Goal: Task Accomplishment & Management: Use online tool/utility

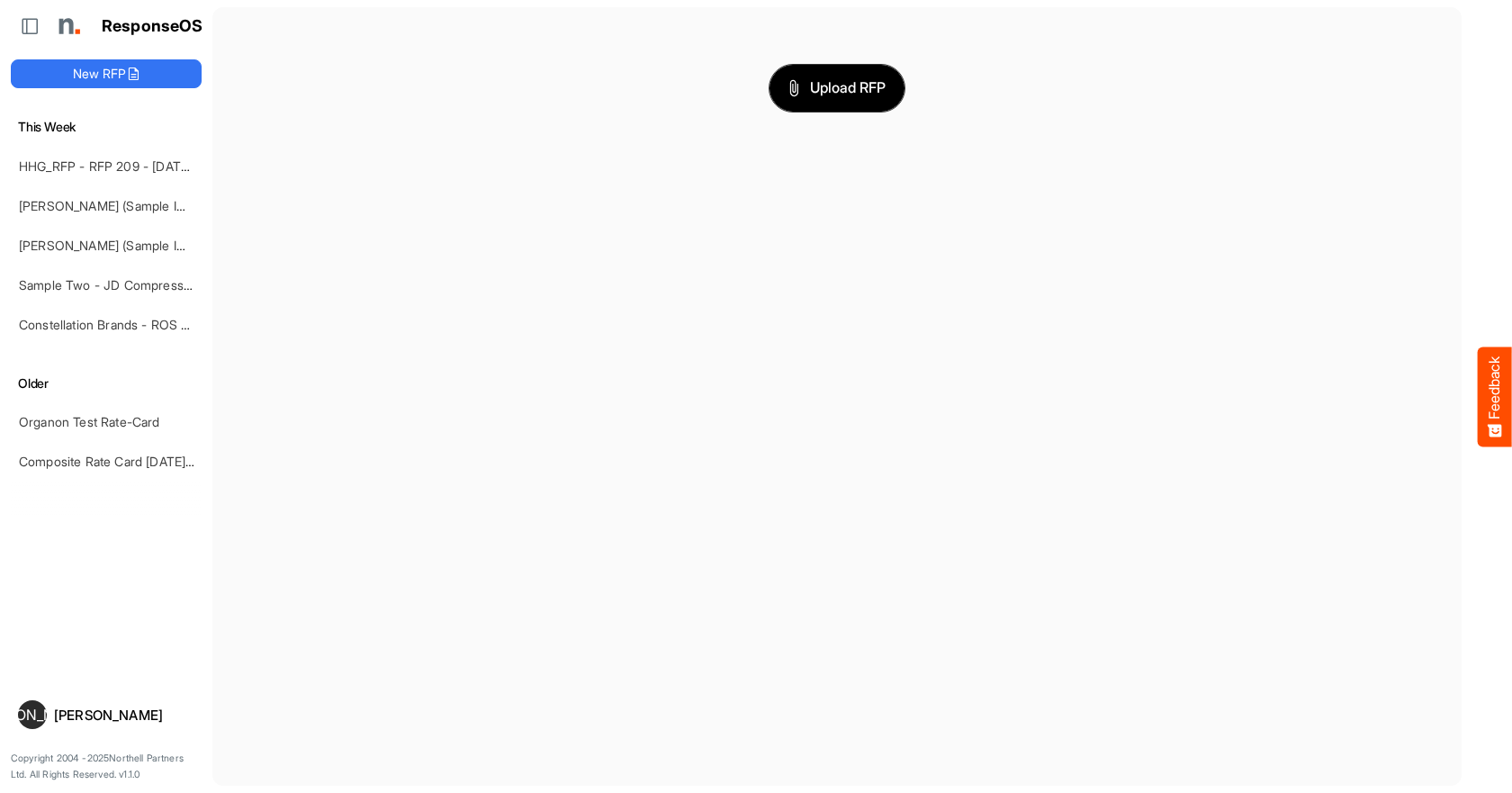
click at [804, 104] on button "Upload RFP" at bounding box center [837, 88] width 135 height 47
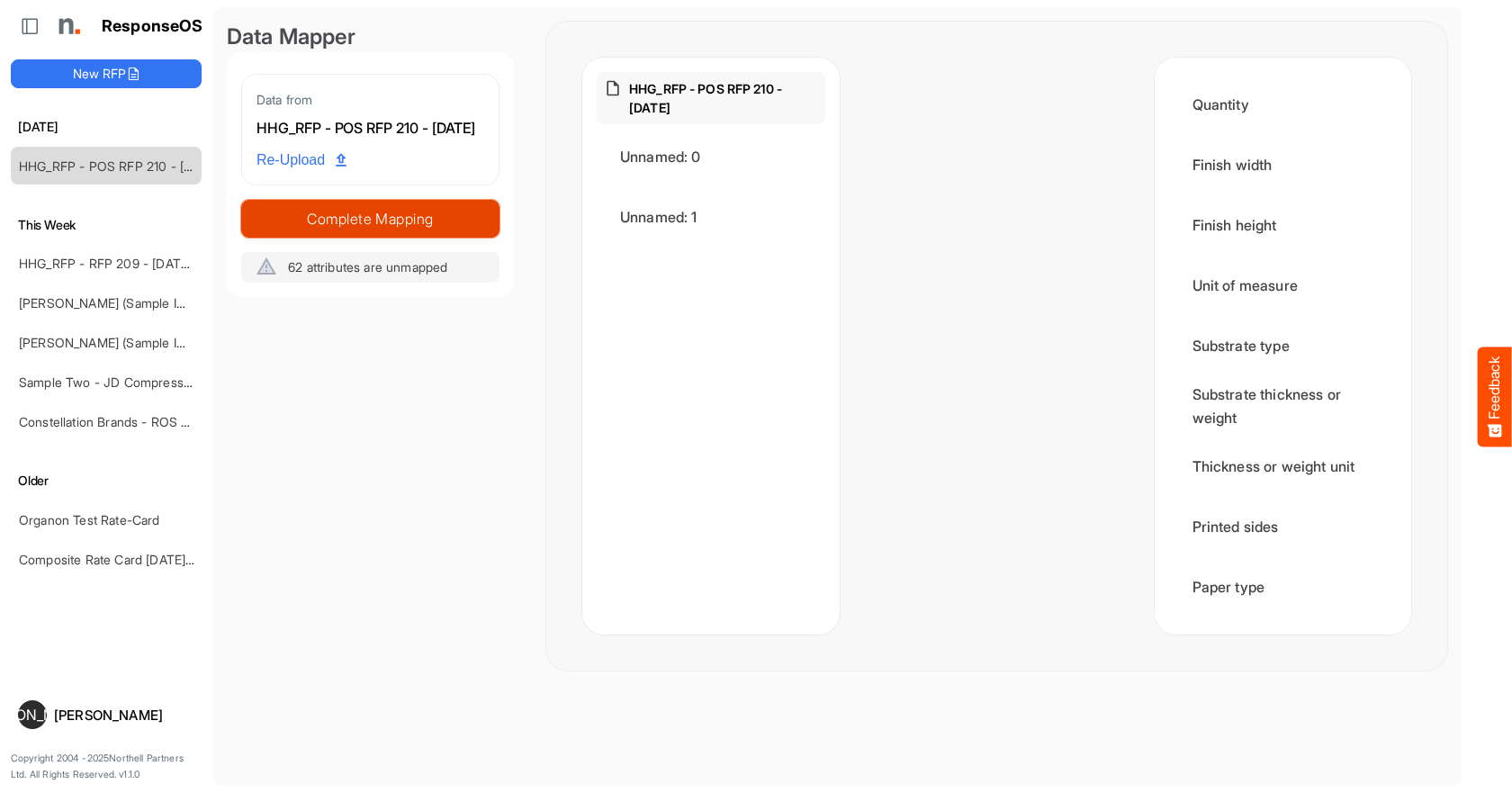
click at [376, 231] on span "Complete Mapping" at bounding box center [370, 218] width 257 height 25
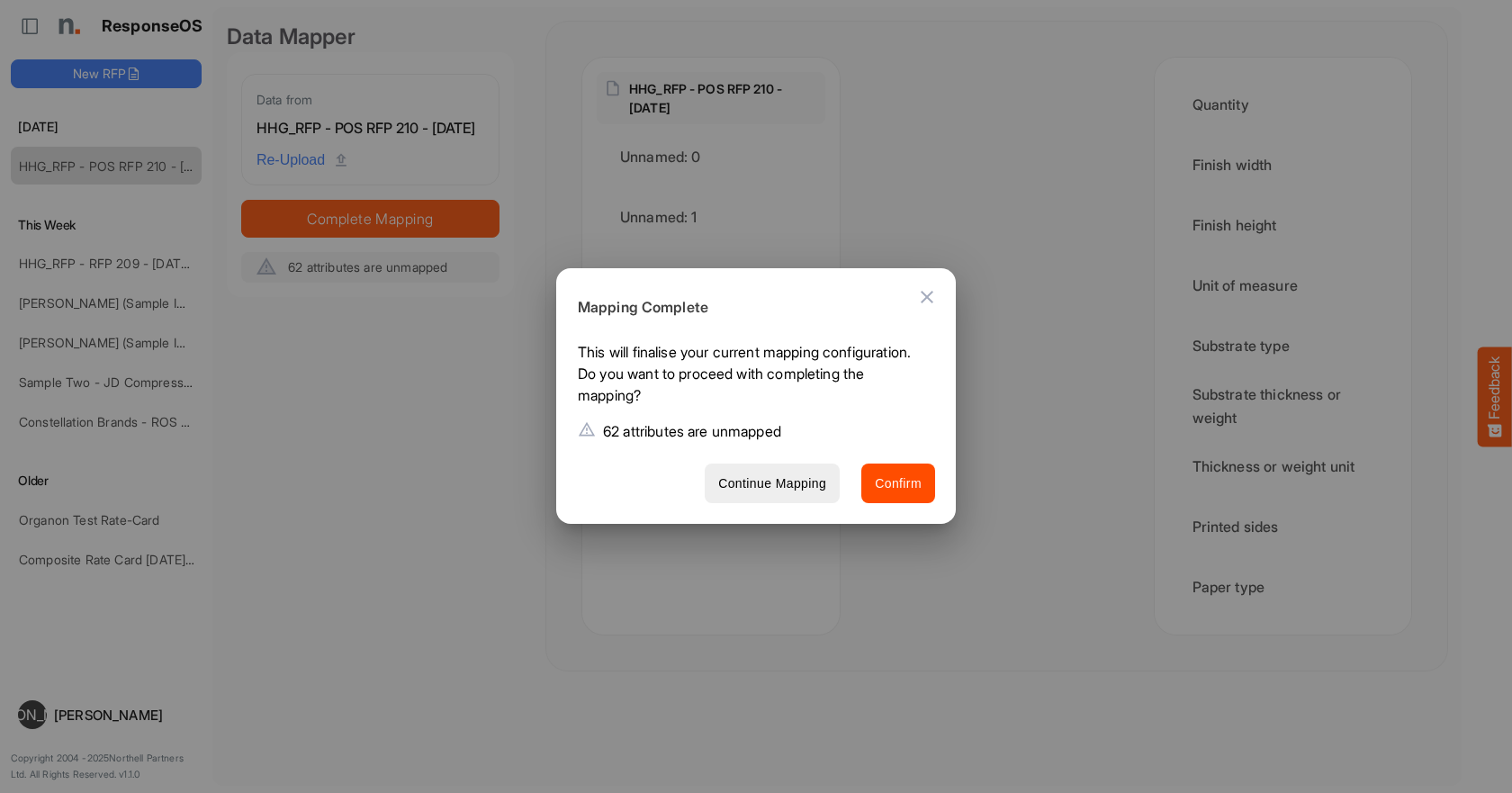
click at [793, 485] on span "Continue Mapping" at bounding box center [771, 483] width 108 height 23
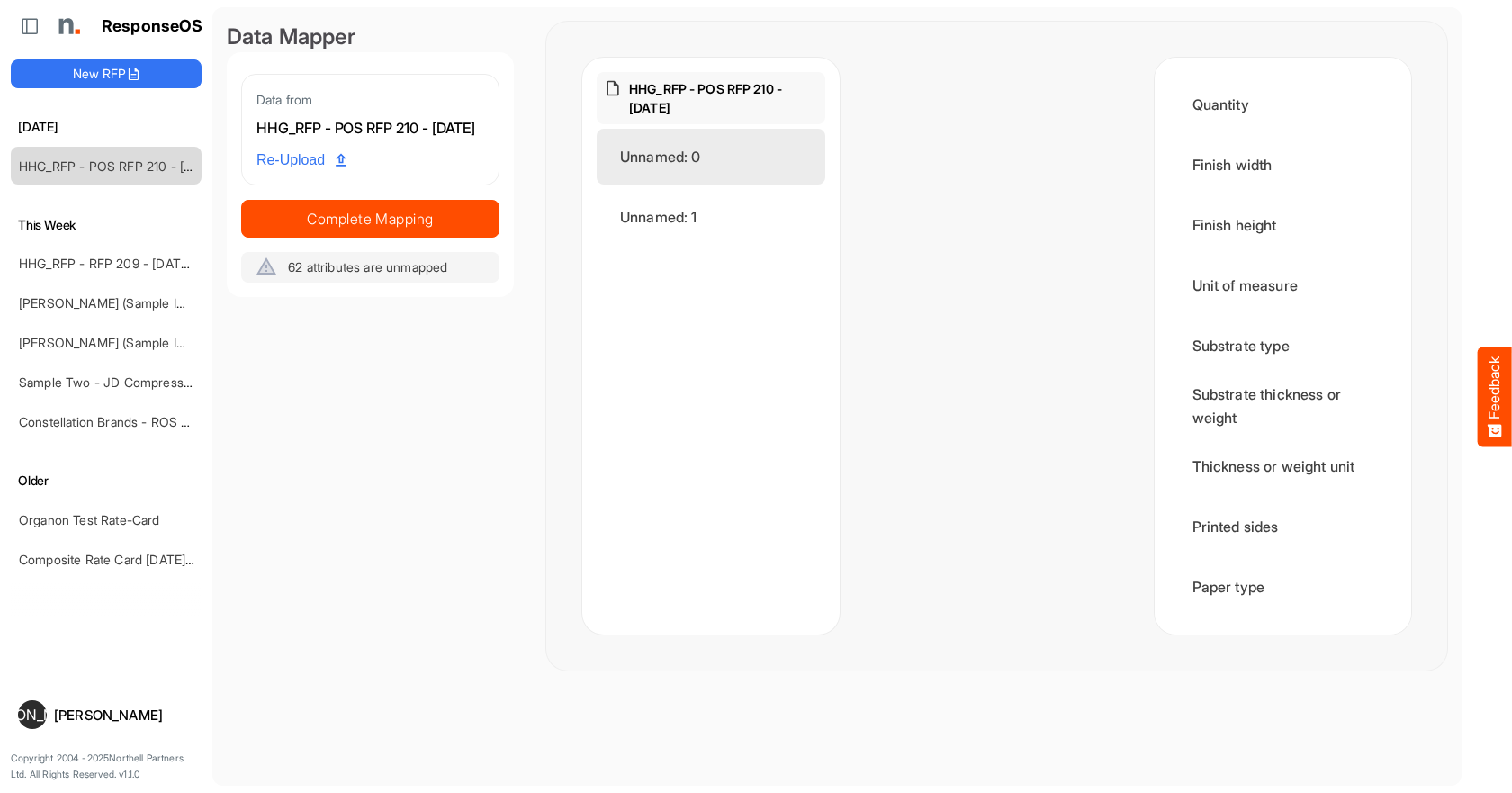
click at [708, 162] on div "Unnamed: 0" at bounding box center [711, 157] width 228 height 56
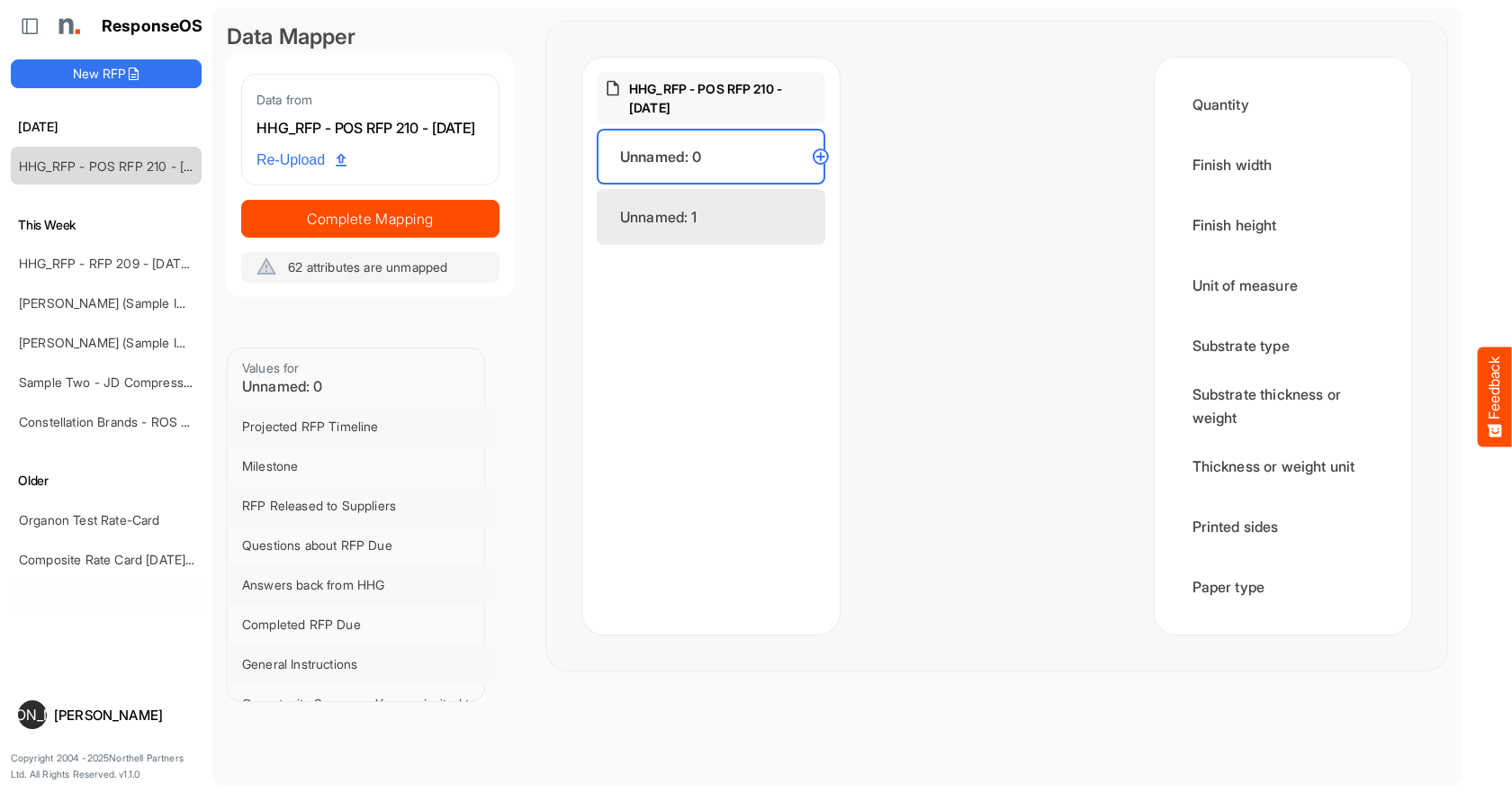
click at [679, 225] on div "Unnamed: 1" at bounding box center [711, 217] width 228 height 56
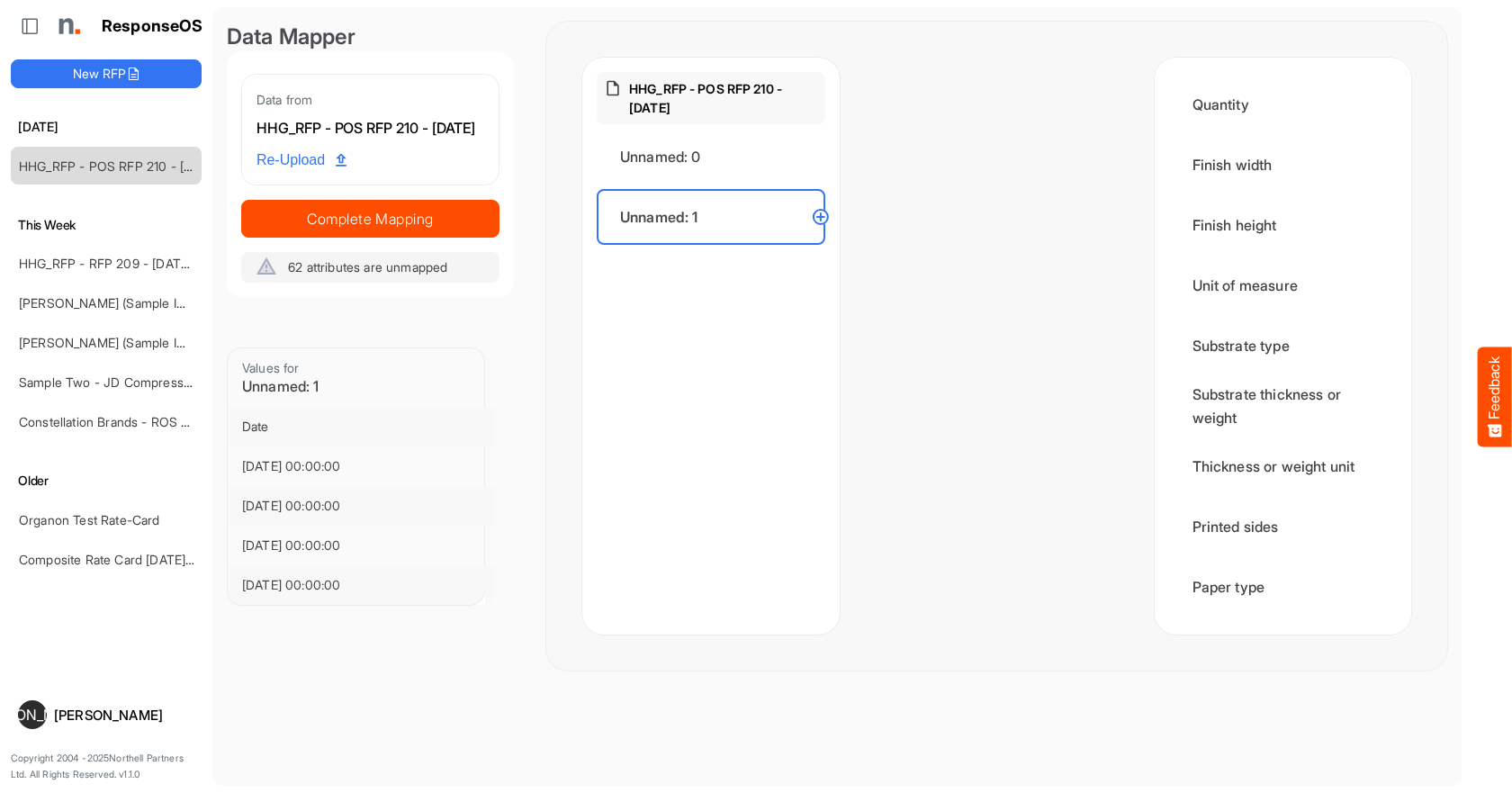
click at [407, 275] on span "62 attributes are unmapped" at bounding box center [368, 266] width 160 height 15
click at [405, 120] on div "HHG_RFP - POS RFP 210 - [DATE]" at bounding box center [370, 129] width 228 height 24
click at [343, 475] on div "[DATE] 00:00:00" at bounding box center [361, 466] width 237 height 18
click at [315, 384] on div "Values for Unnamed: 1" at bounding box center [355, 377] width 257 height 59
click at [759, 216] on div "Unnamed: 1" at bounding box center [711, 217] width 228 height 56
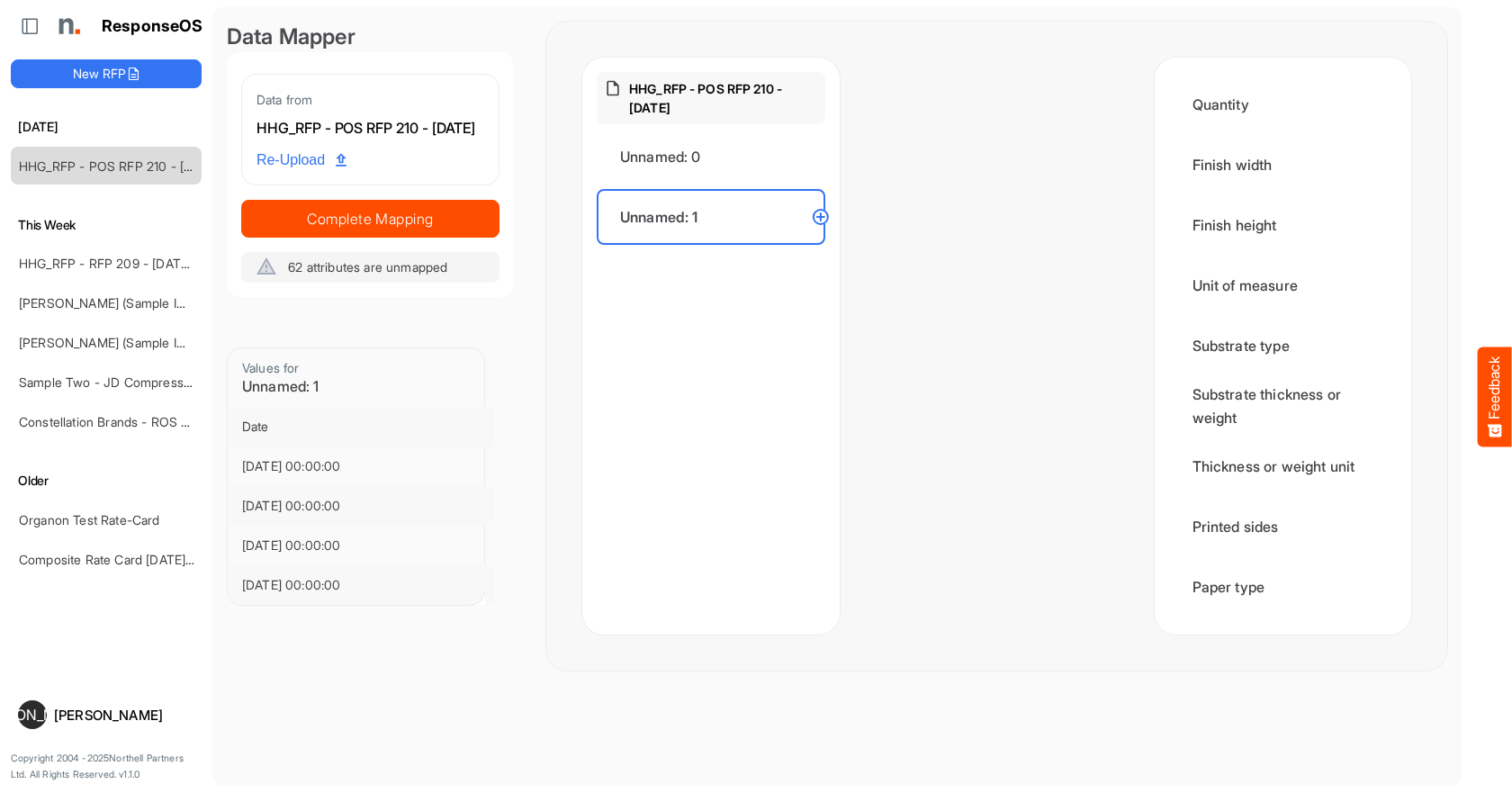
click at [821, 218] on circle at bounding box center [820, 217] width 22 height 22
click at [822, 216] on circle at bounding box center [820, 217] width 22 height 22
click at [822, 215] on circle at bounding box center [820, 217] width 22 height 22
click at [110, 76] on button "New RFP" at bounding box center [106, 74] width 190 height 29
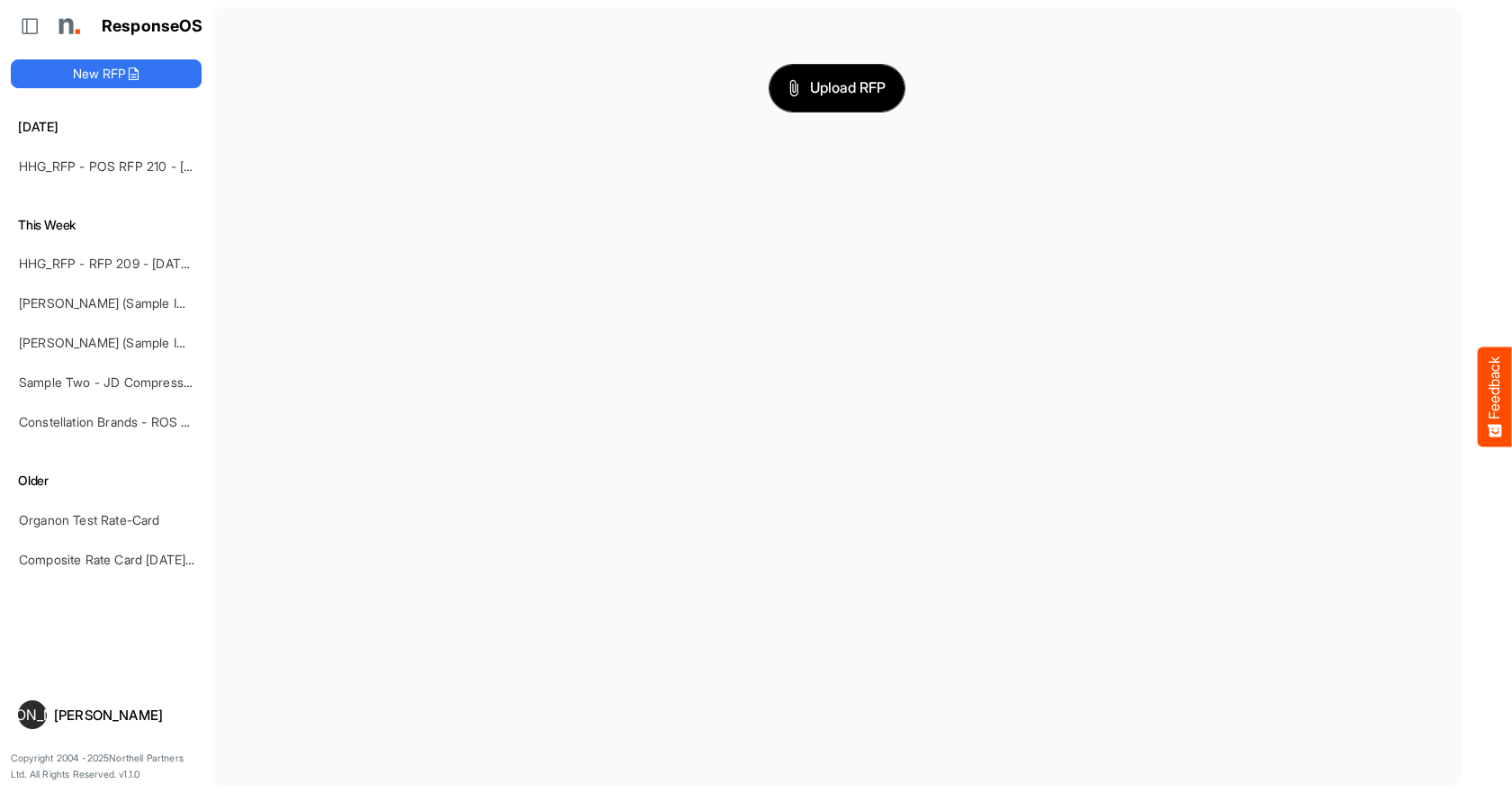
click at [872, 87] on span "Upload RFP" at bounding box center [837, 88] width 97 height 24
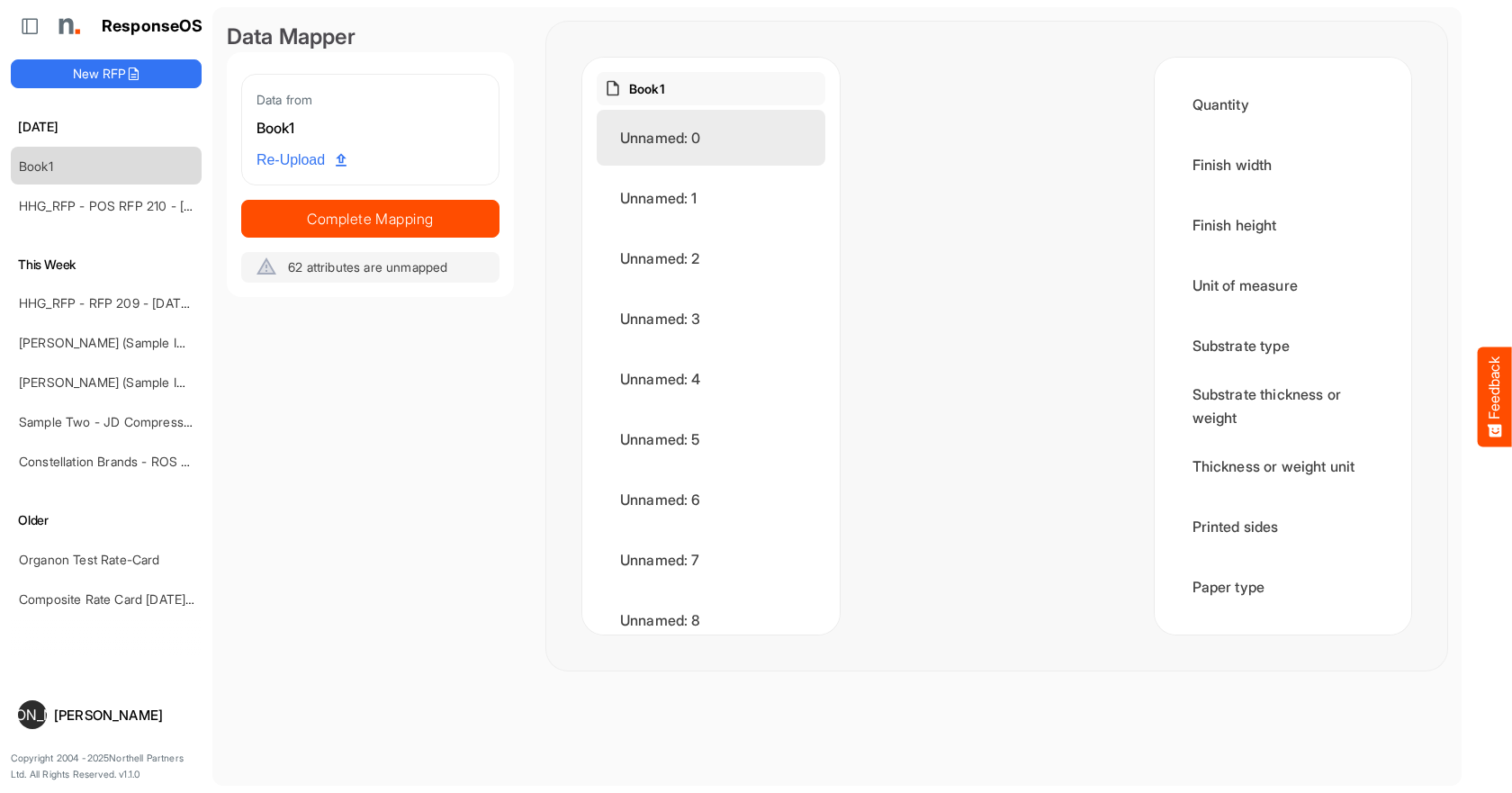
click at [696, 140] on div "Unnamed: 0" at bounding box center [711, 138] width 228 height 56
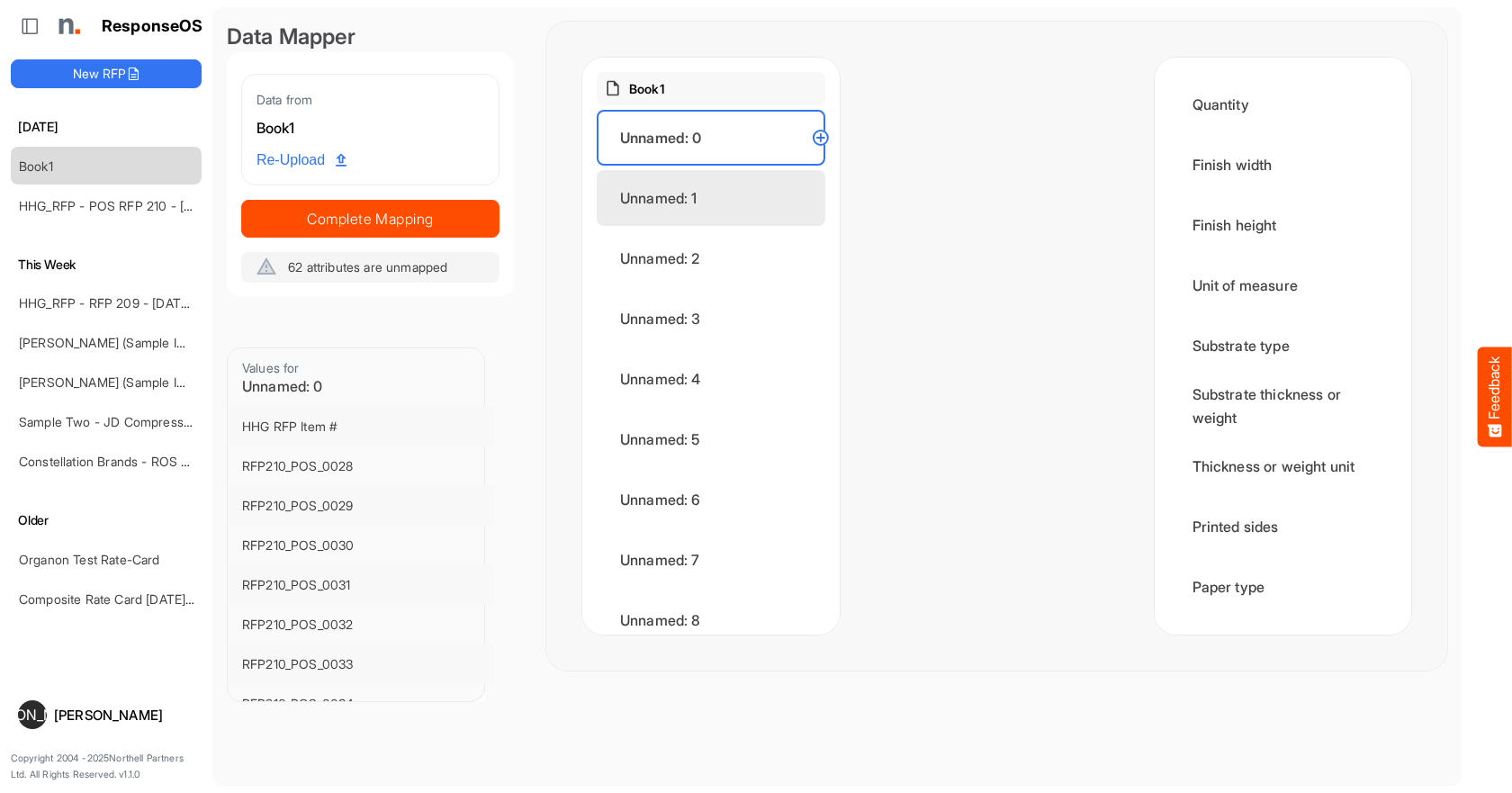
click at [758, 207] on div "Unnamed: 1" at bounding box center [711, 198] width 228 height 56
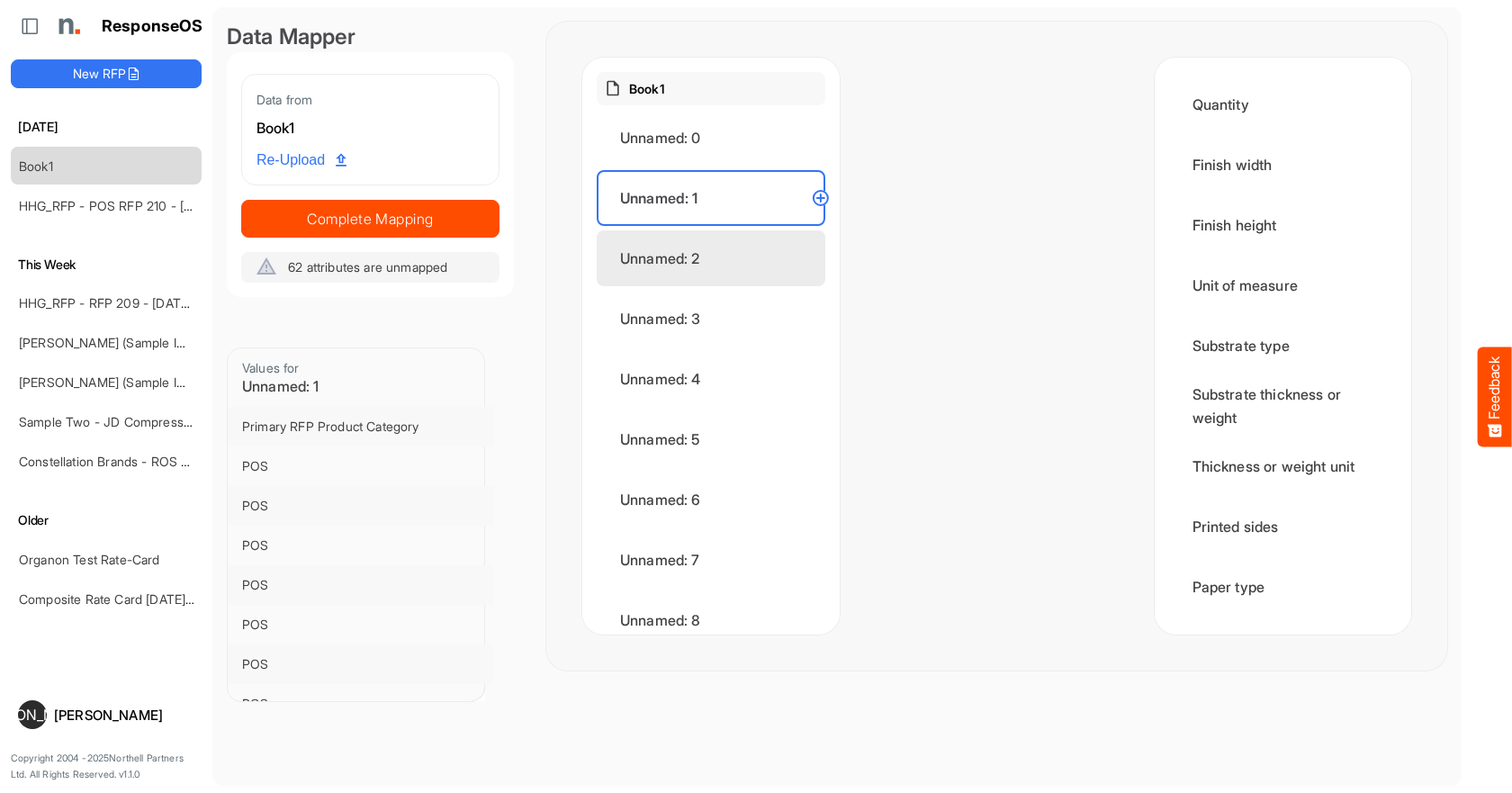
click at [732, 256] on div "Unnamed: 2" at bounding box center [711, 258] width 228 height 56
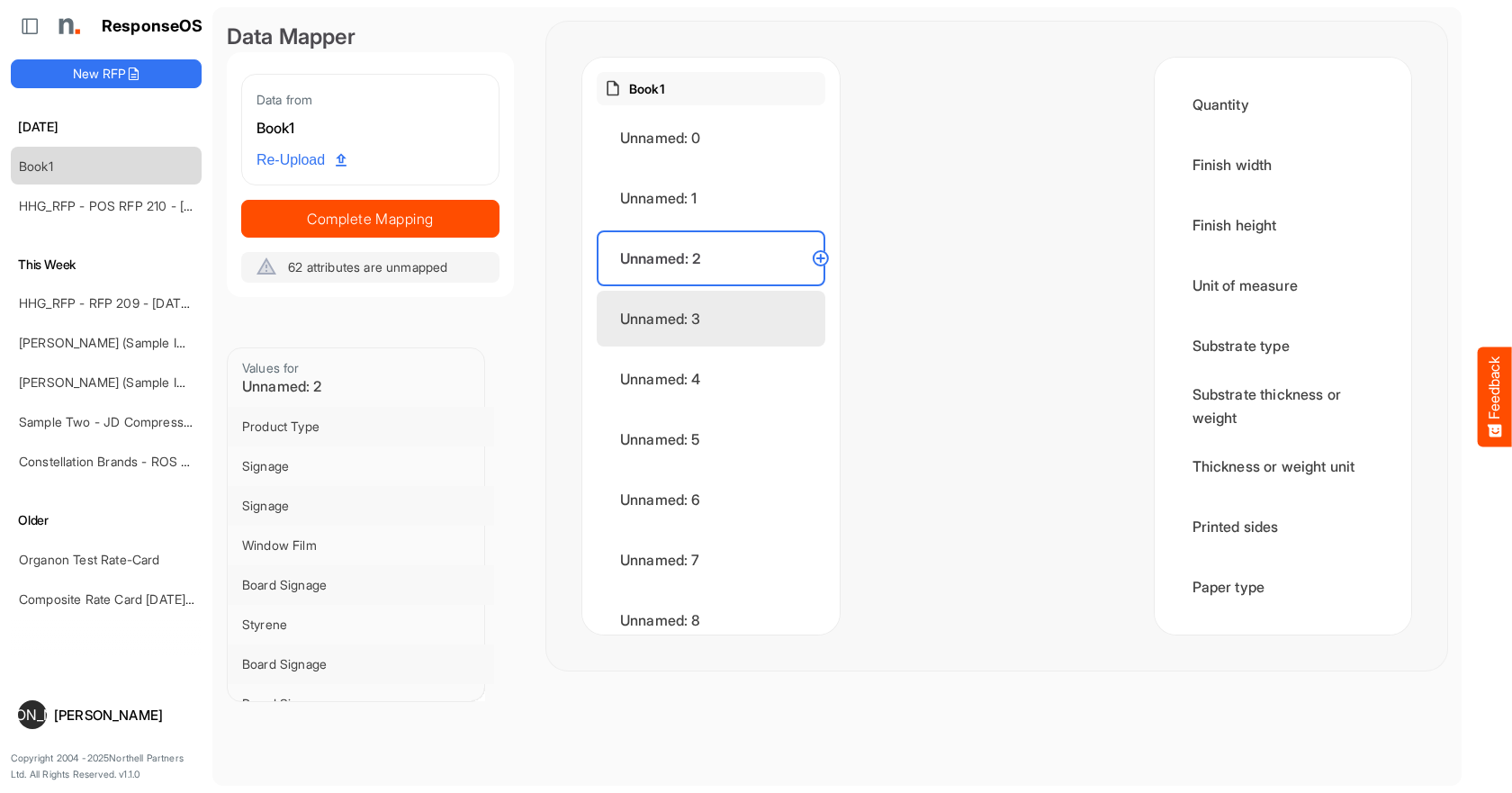
click at [718, 295] on div "Unnamed: 3" at bounding box center [711, 319] width 228 height 56
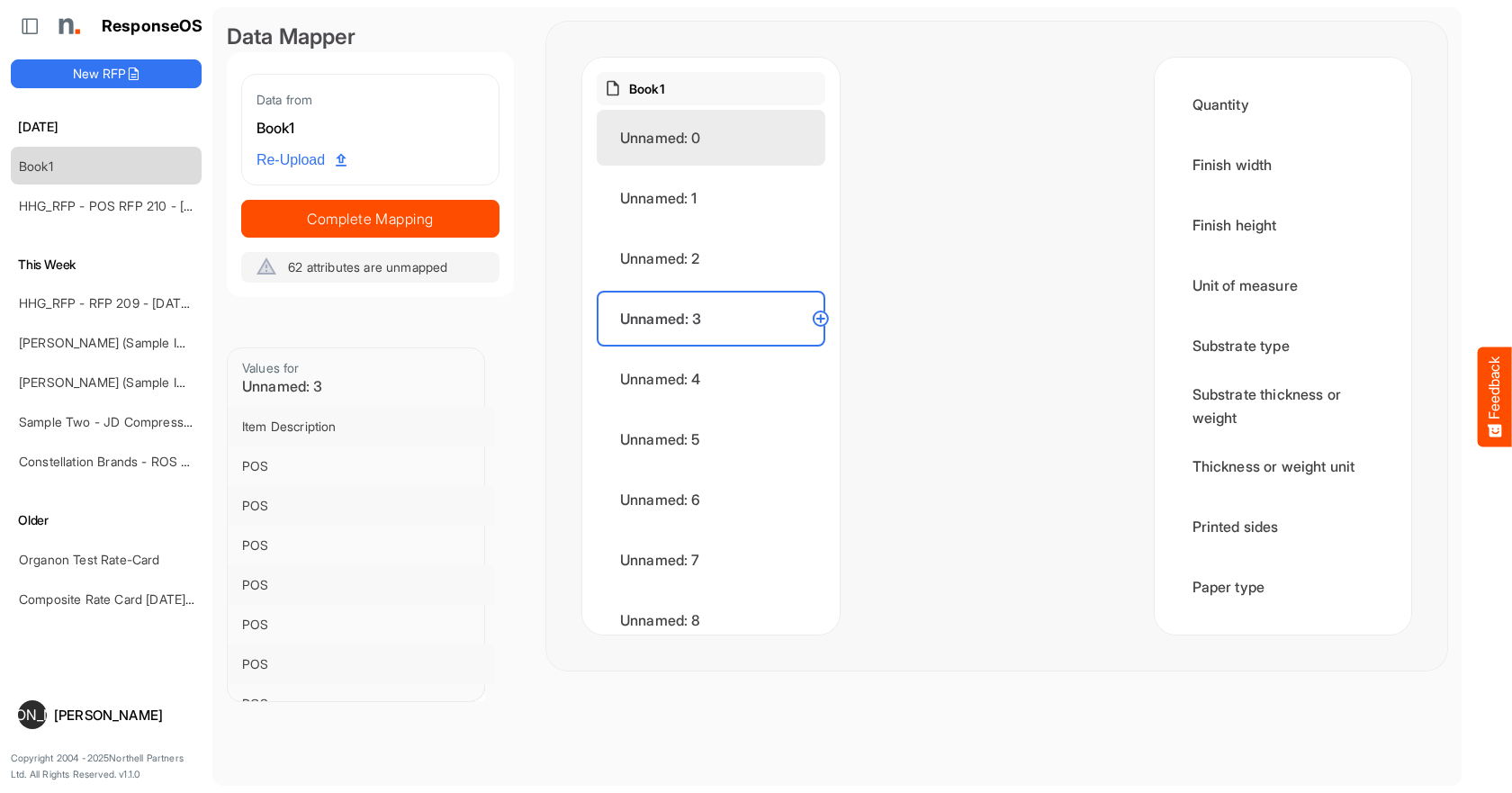
click at [704, 146] on div "Unnamed: 0" at bounding box center [711, 138] width 228 height 56
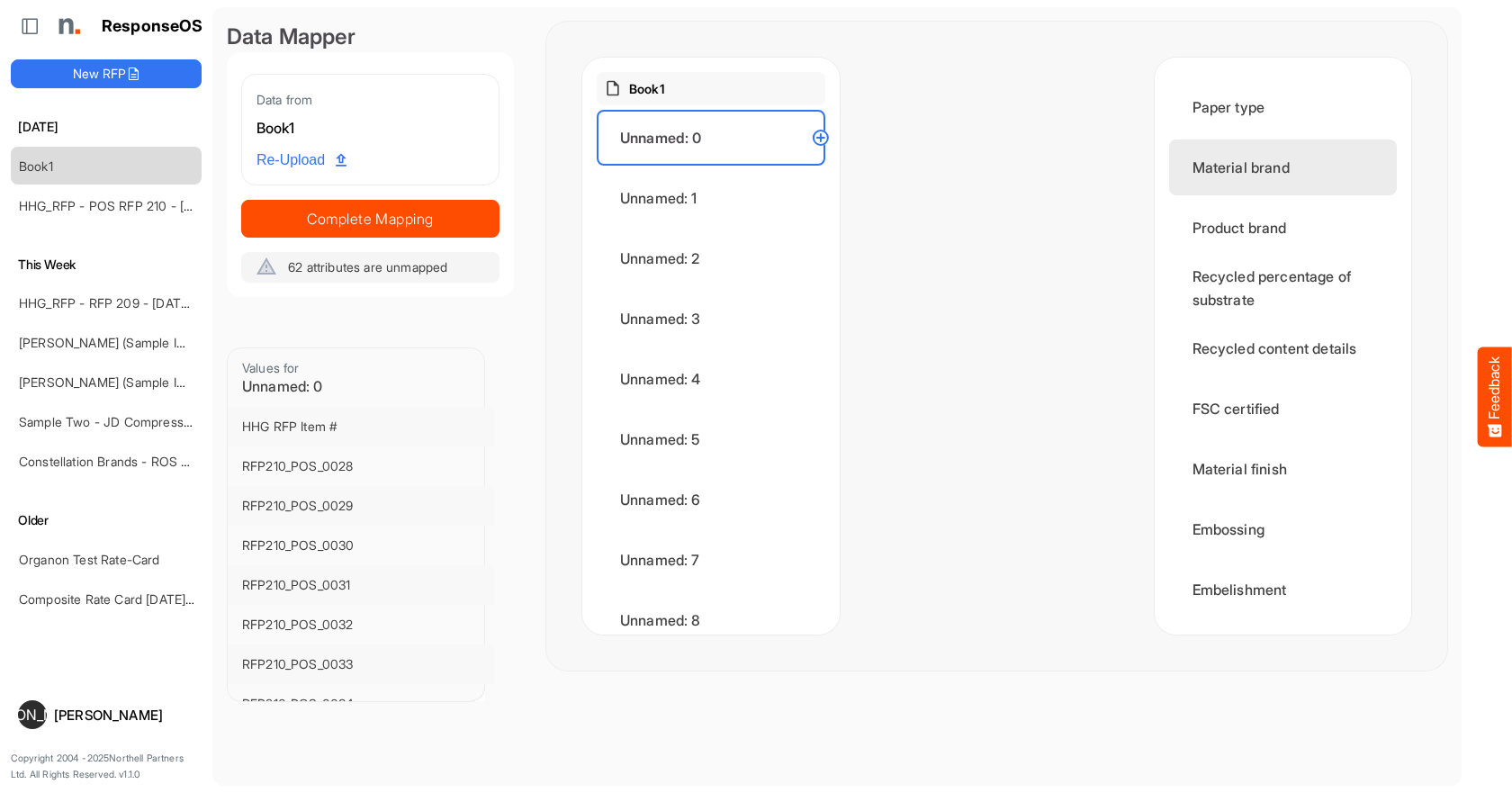
scroll to position [540, 0]
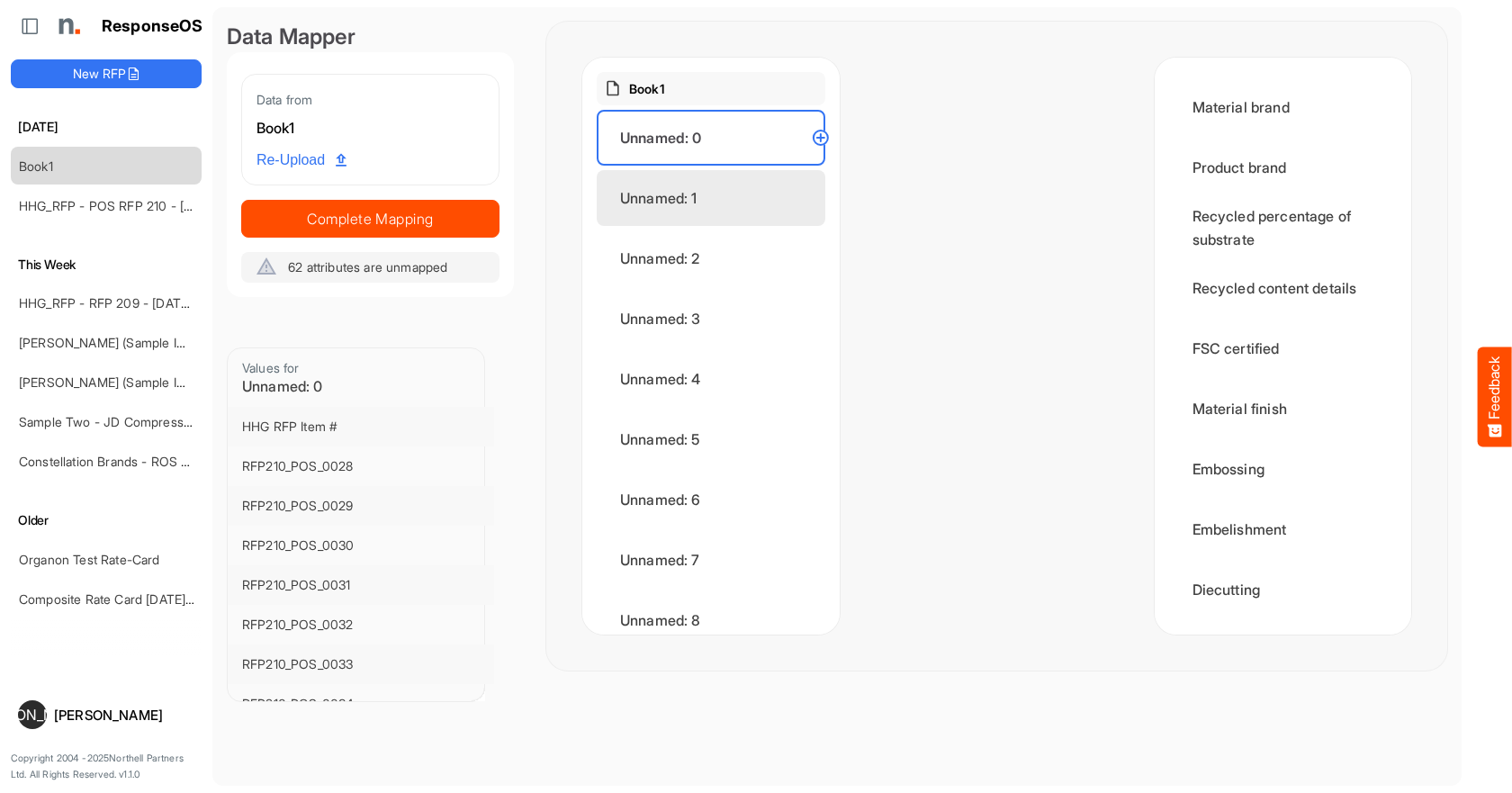
click at [694, 209] on div "Unnamed: 1" at bounding box center [711, 198] width 228 height 56
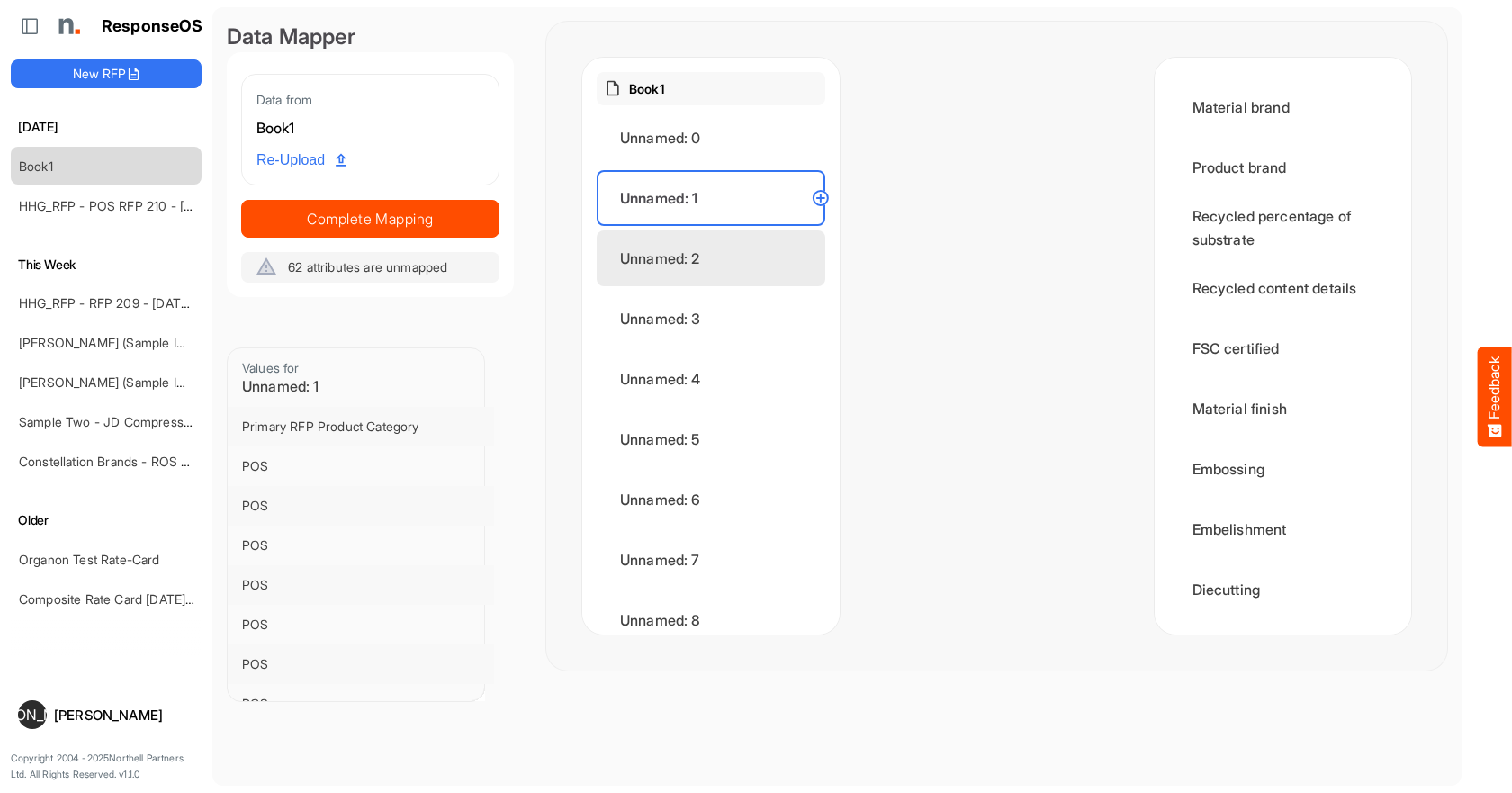
click at [700, 261] on div "Unnamed: 2" at bounding box center [711, 258] width 228 height 56
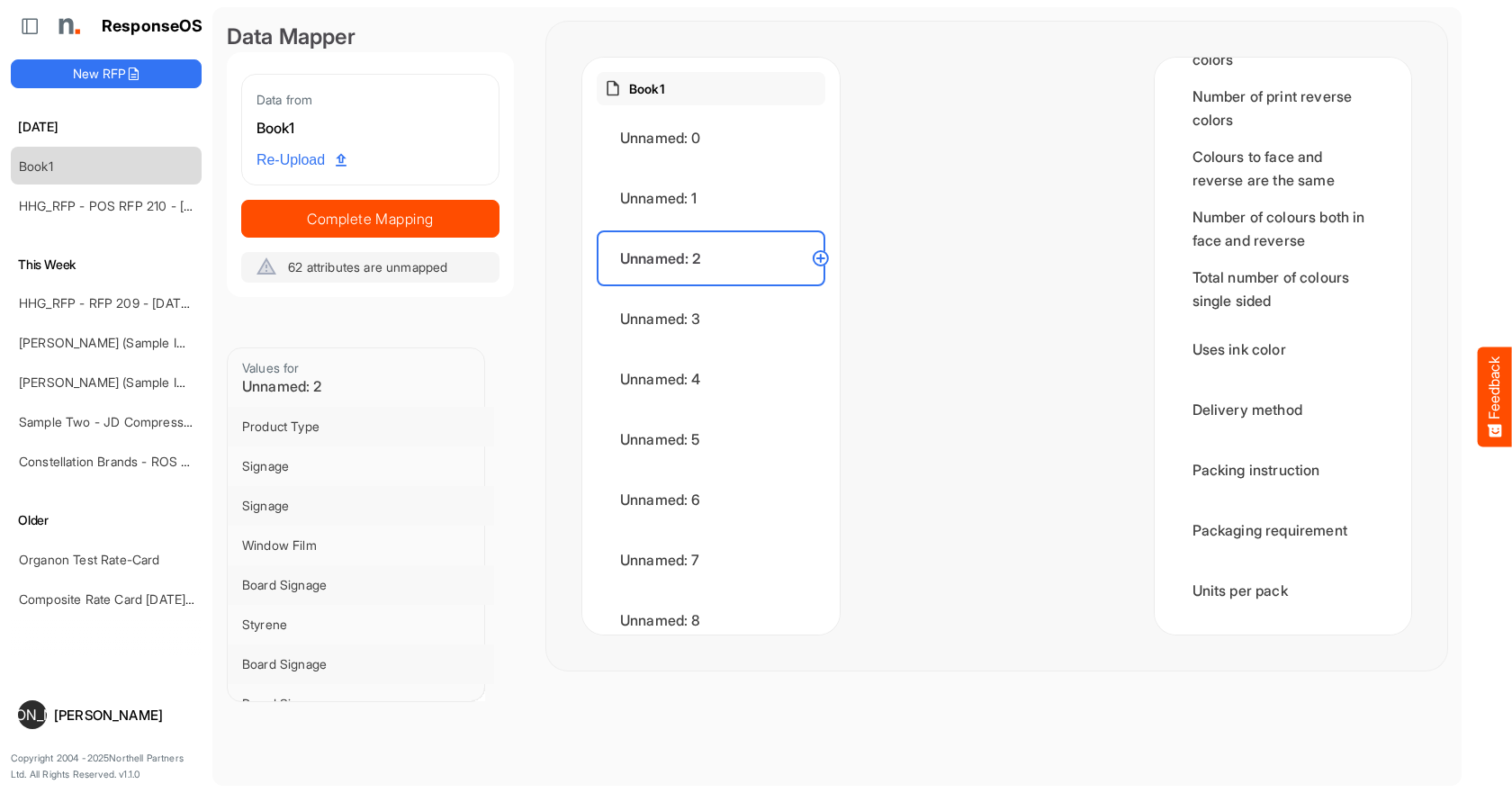
scroll to position [3194, 0]
click at [722, 326] on div "Unnamed: 3" at bounding box center [711, 319] width 228 height 56
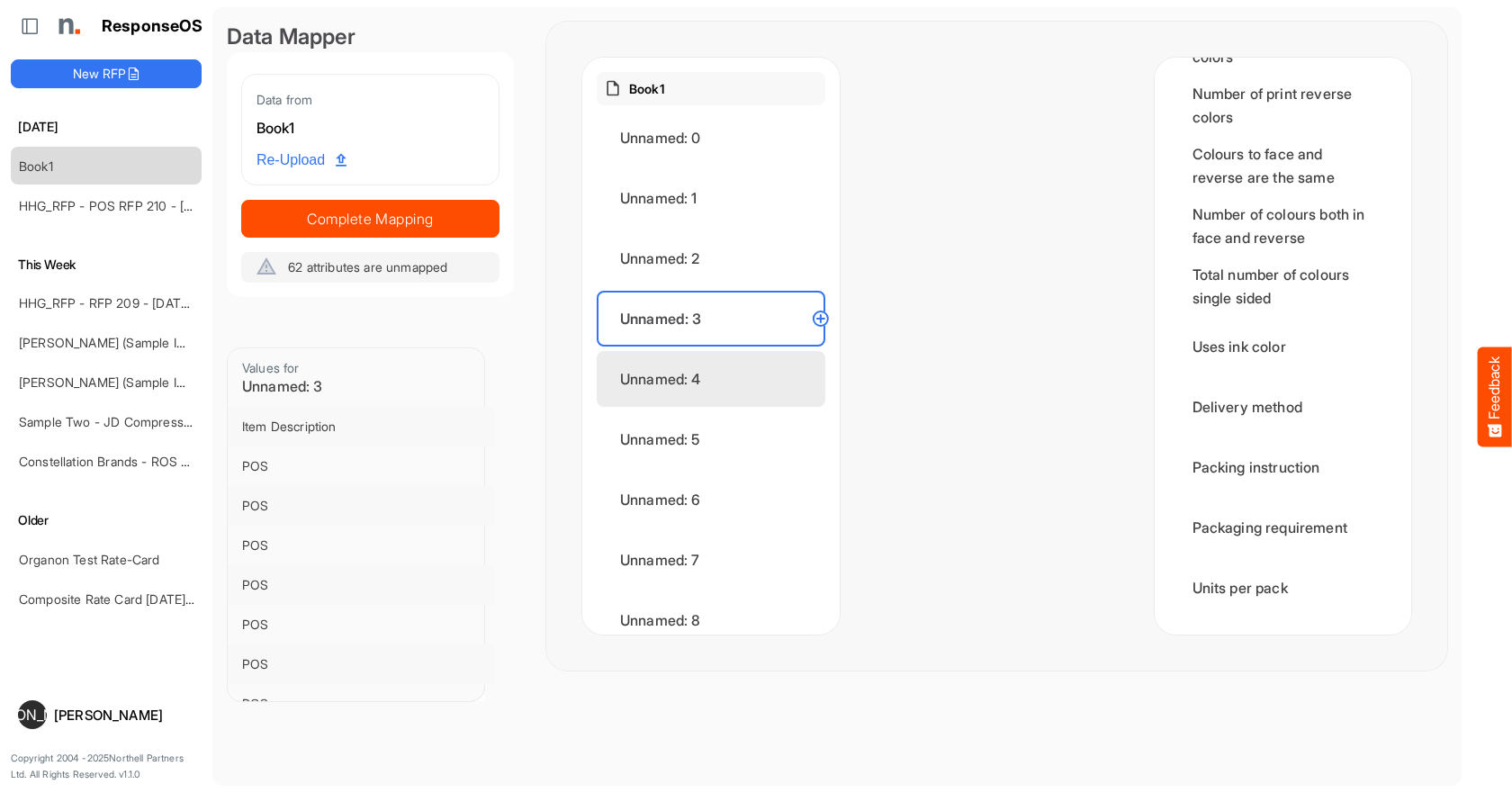
click at [722, 381] on div "Unnamed: 4" at bounding box center [711, 379] width 228 height 56
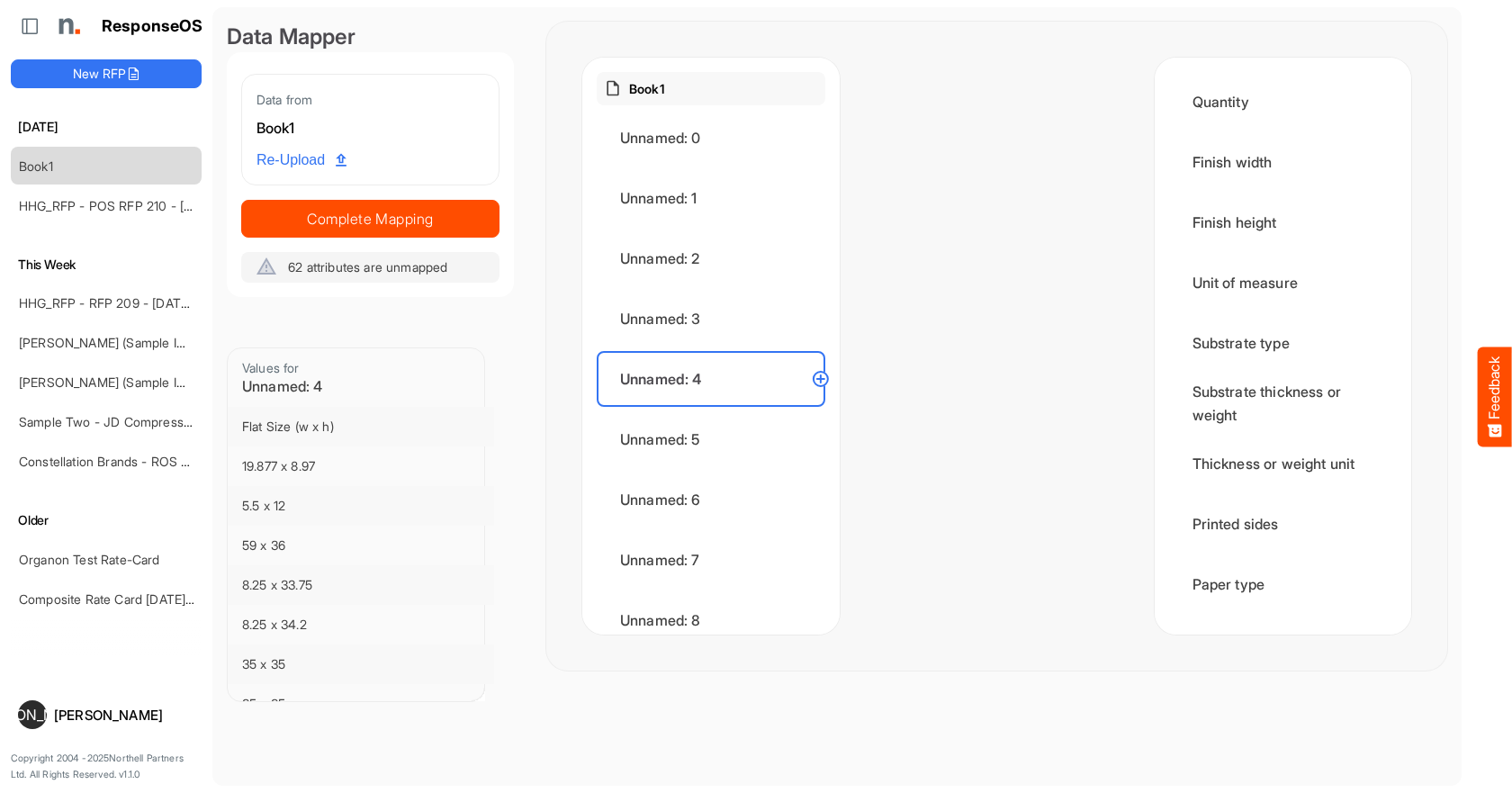
scroll to position [0, 0]
click at [692, 445] on div "Unnamed: 5" at bounding box center [711, 440] width 228 height 56
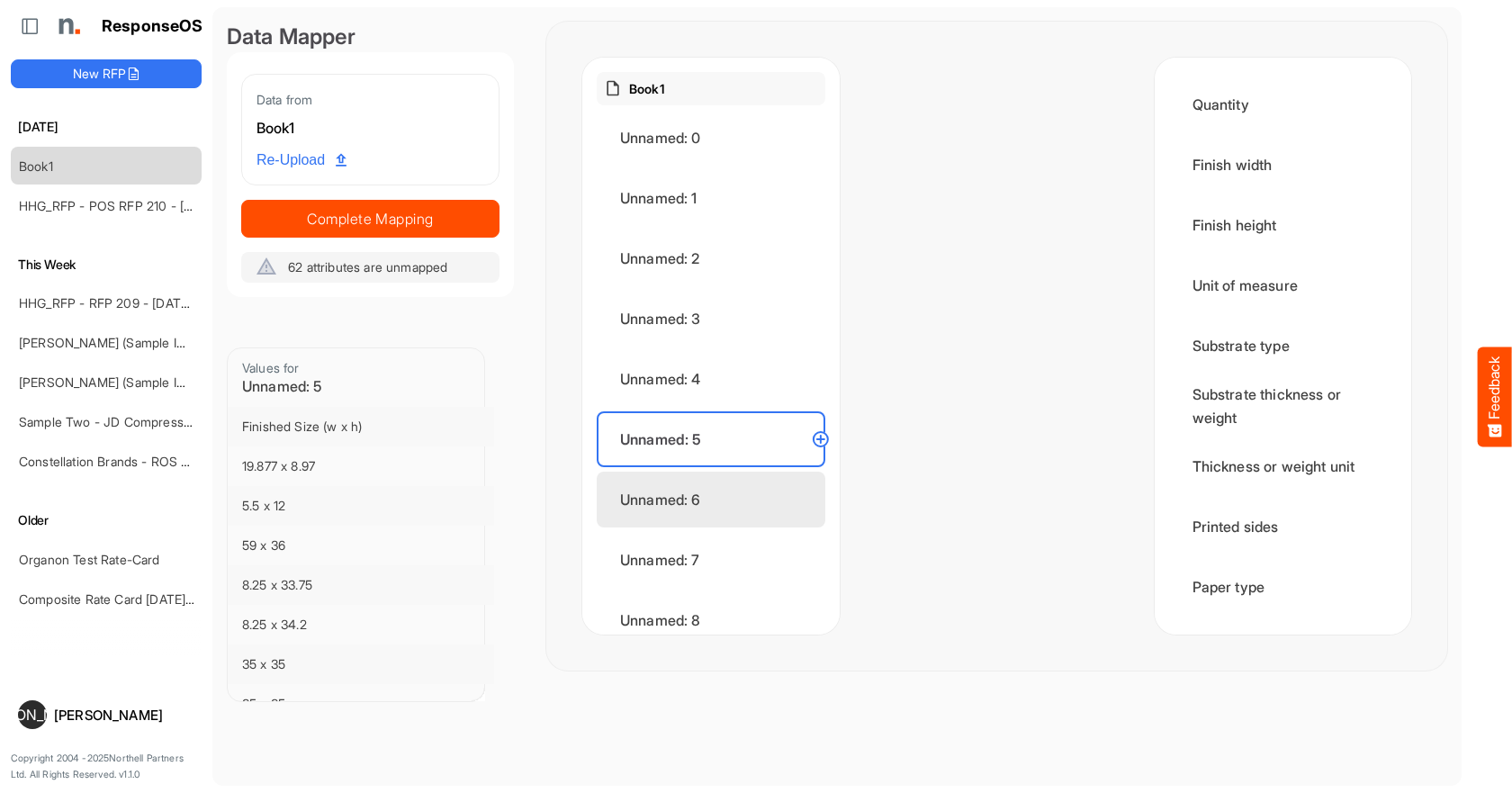
click at [679, 487] on div "Unnamed: 6" at bounding box center [711, 499] width 228 height 56
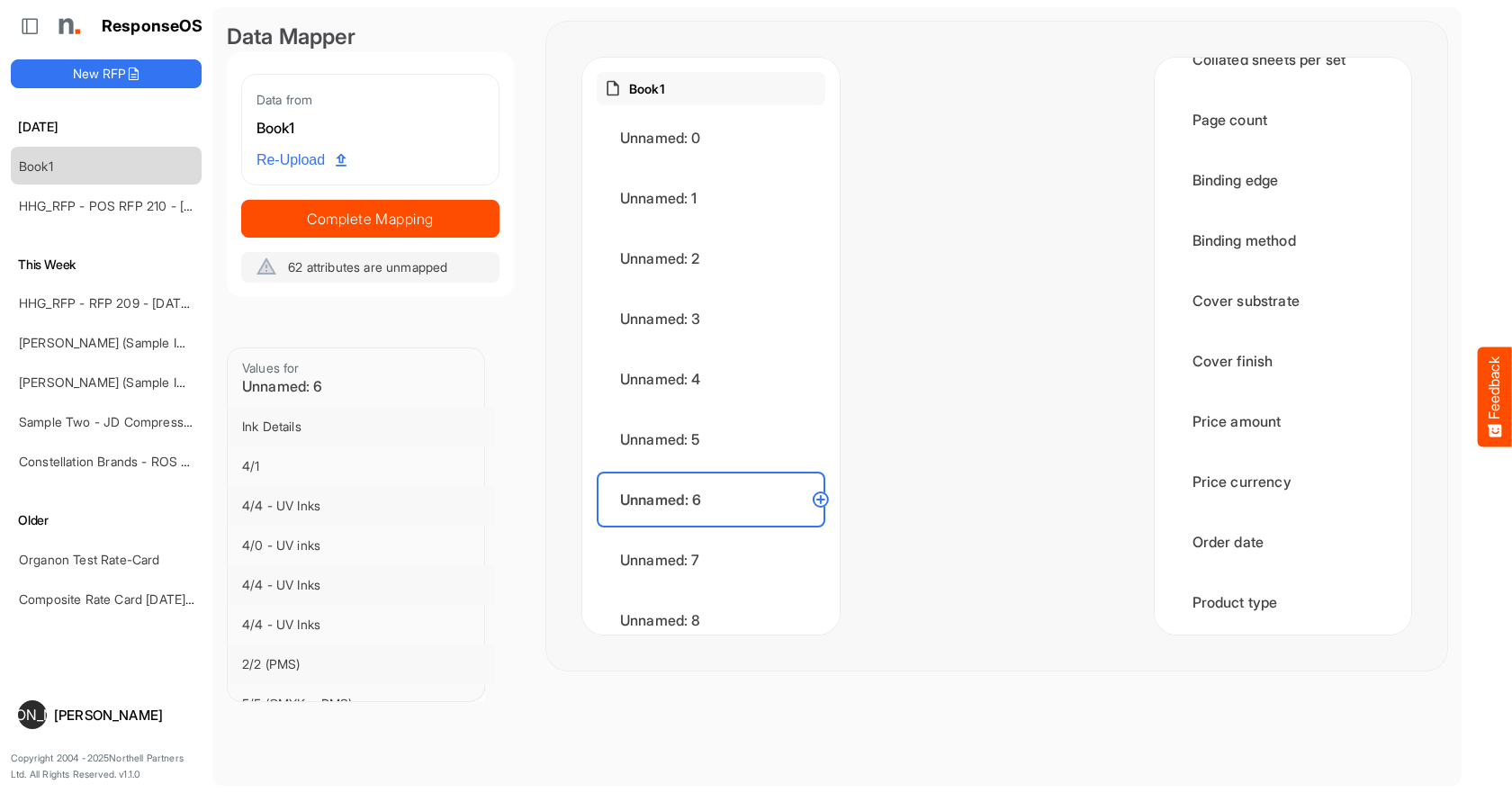
scroll to position [1979, 0]
